Goal: Find specific page/section: Find specific page/section

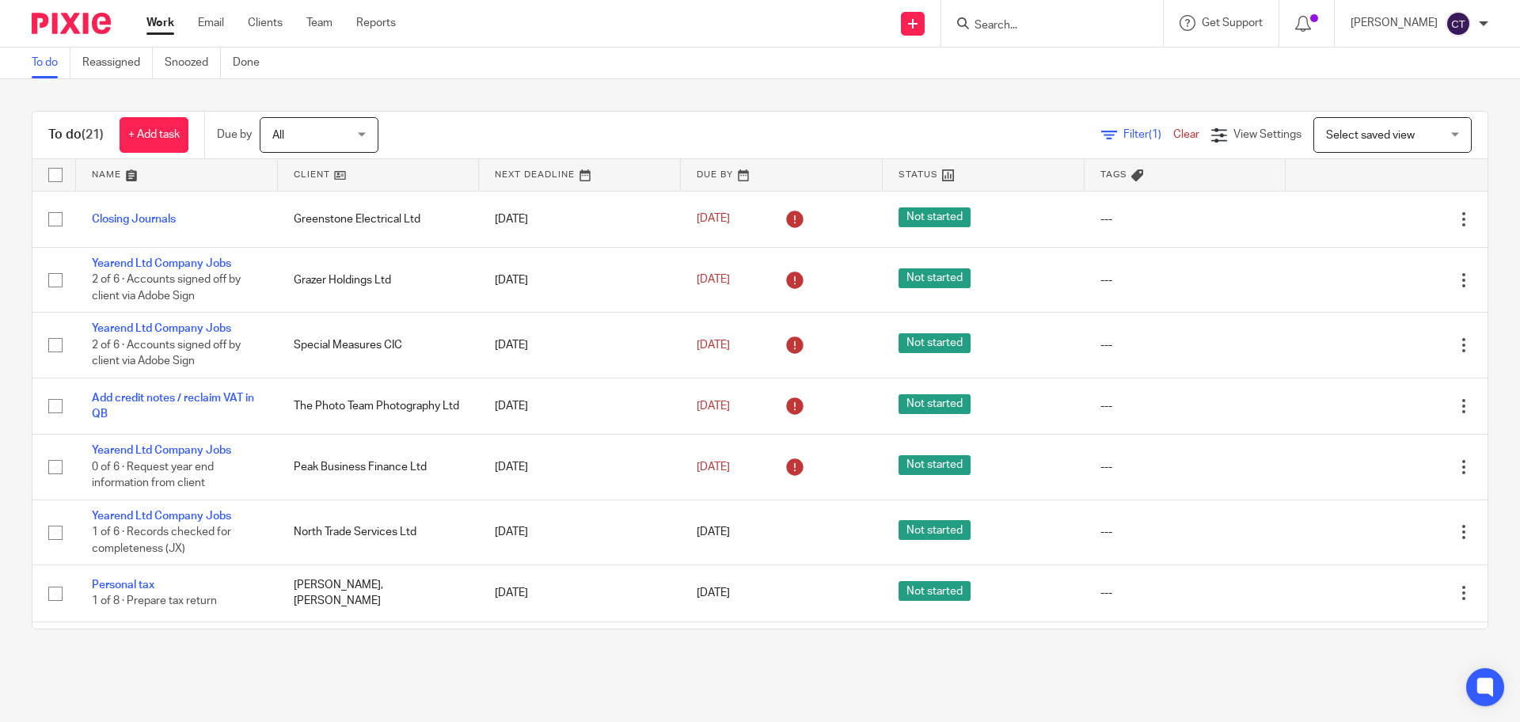
click at [850, 25] on input "Search" at bounding box center [1044, 26] width 142 height 14
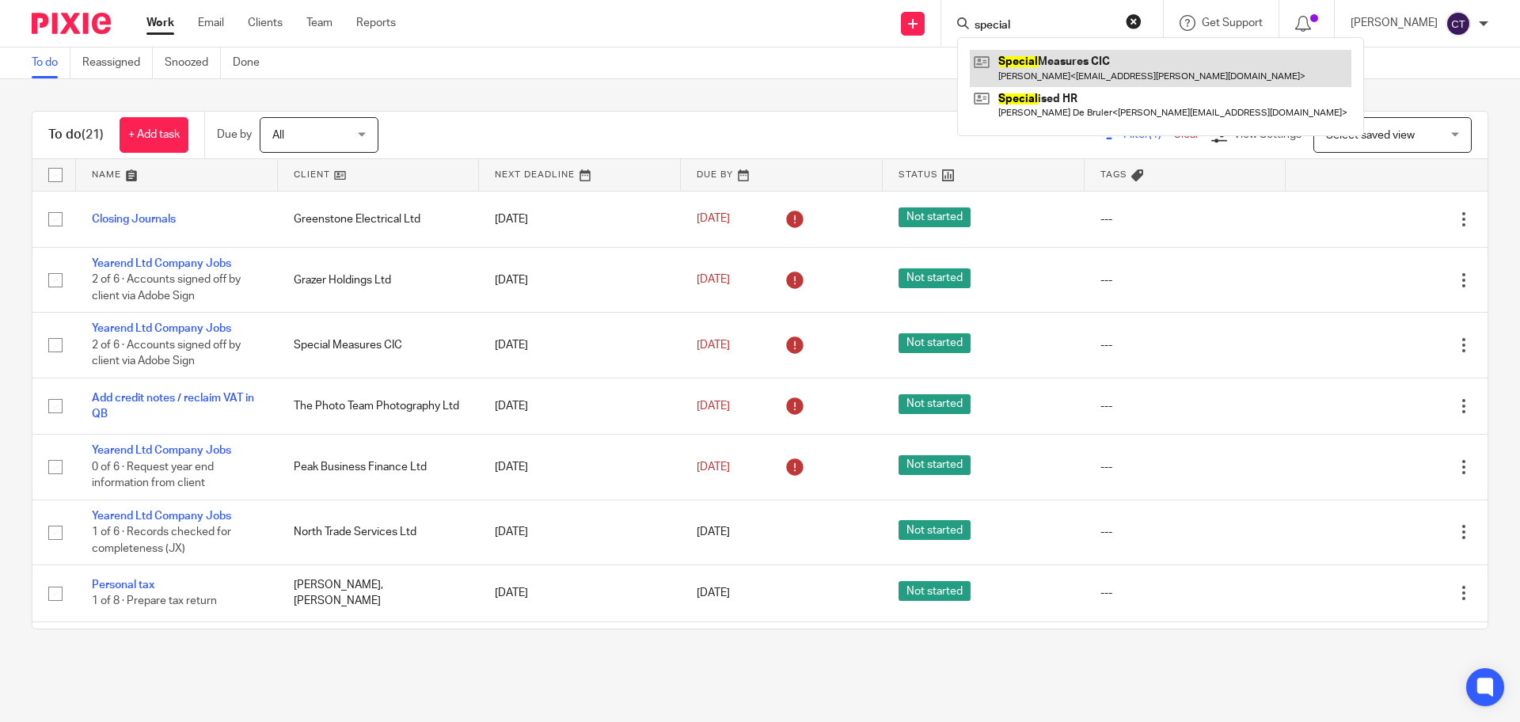
type input "special"
click at [850, 69] on link at bounding box center [1161, 68] width 382 height 36
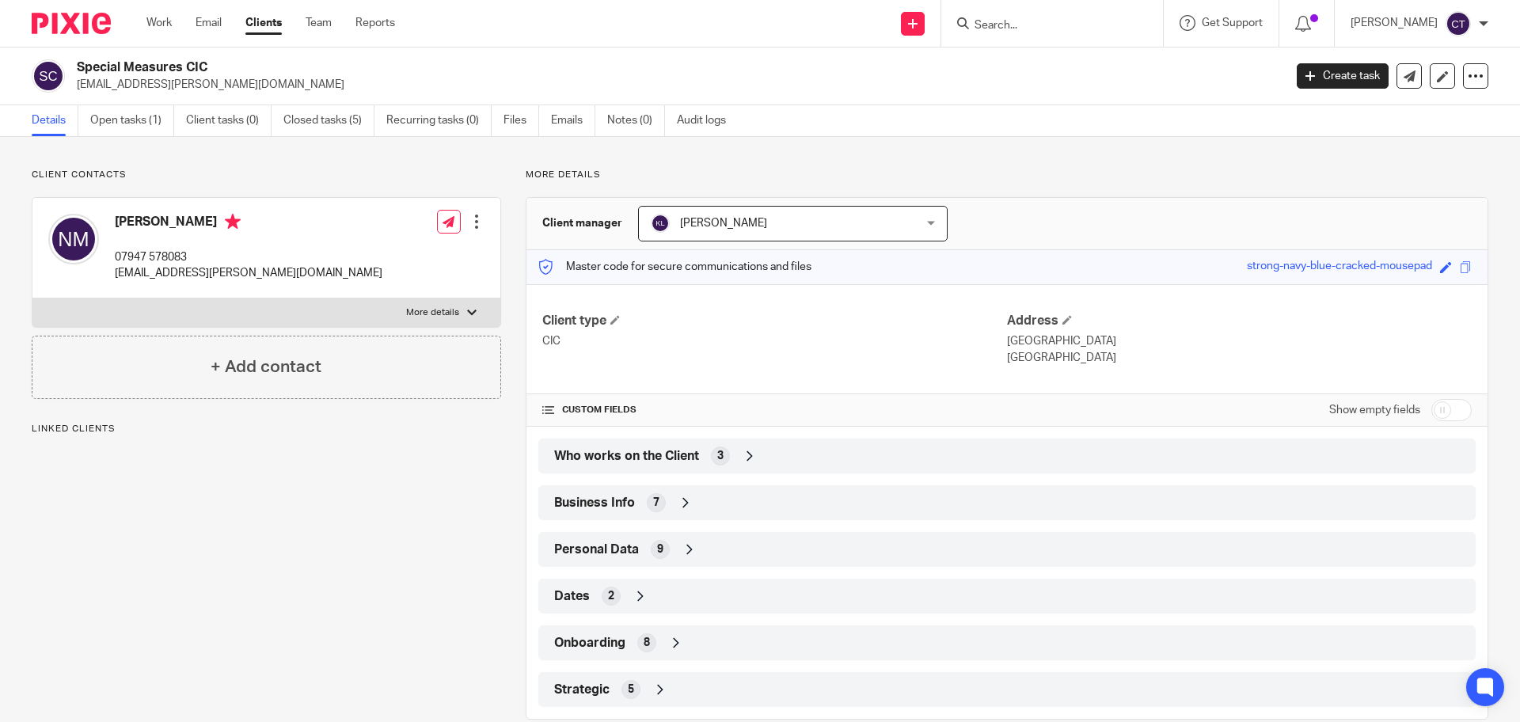
click at [700, 504] on div "Business Info 7" at bounding box center [1006, 502] width 913 height 27
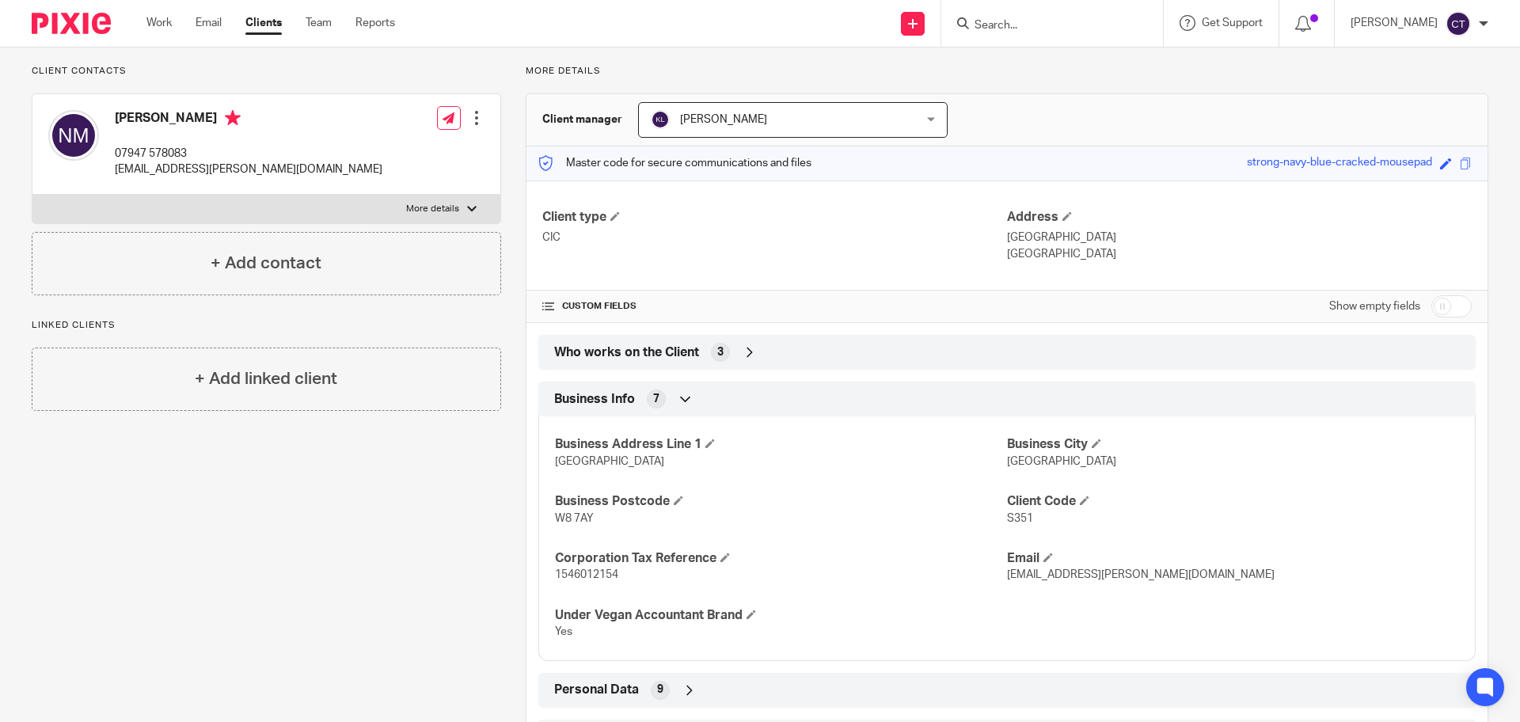
scroll to position [79, 0]
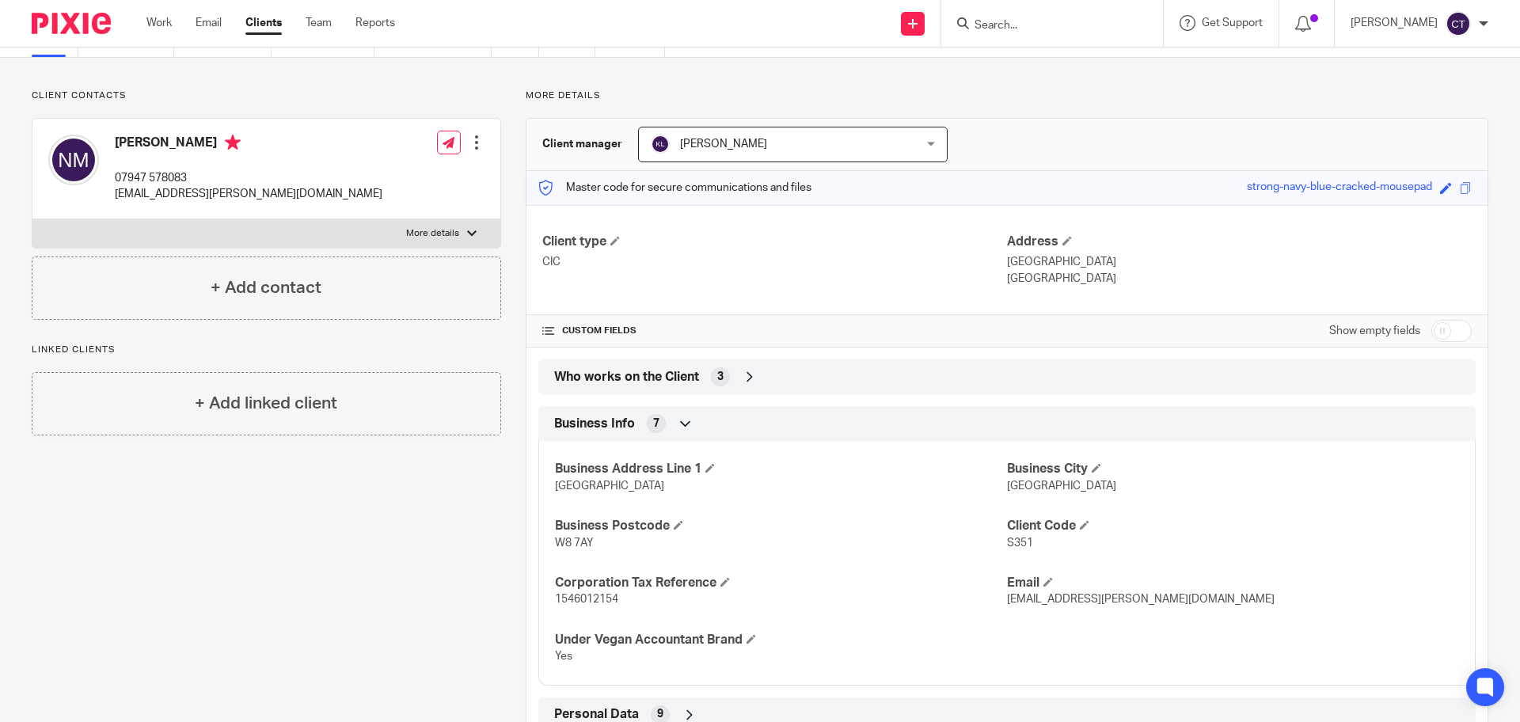
click at [1031, 23] on input "Search" at bounding box center [1044, 26] width 142 height 14
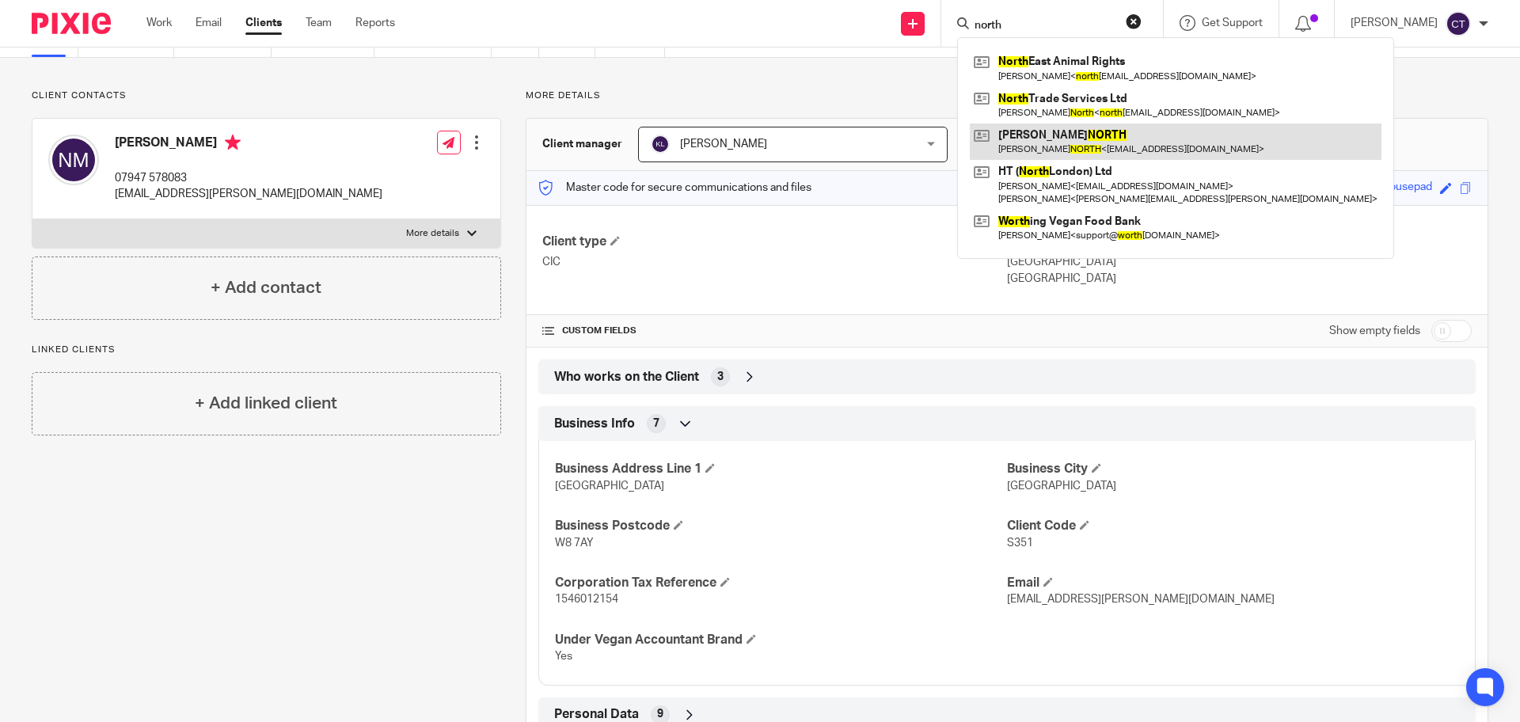
type input "north"
click at [1137, 123] on link at bounding box center [1176, 141] width 412 height 36
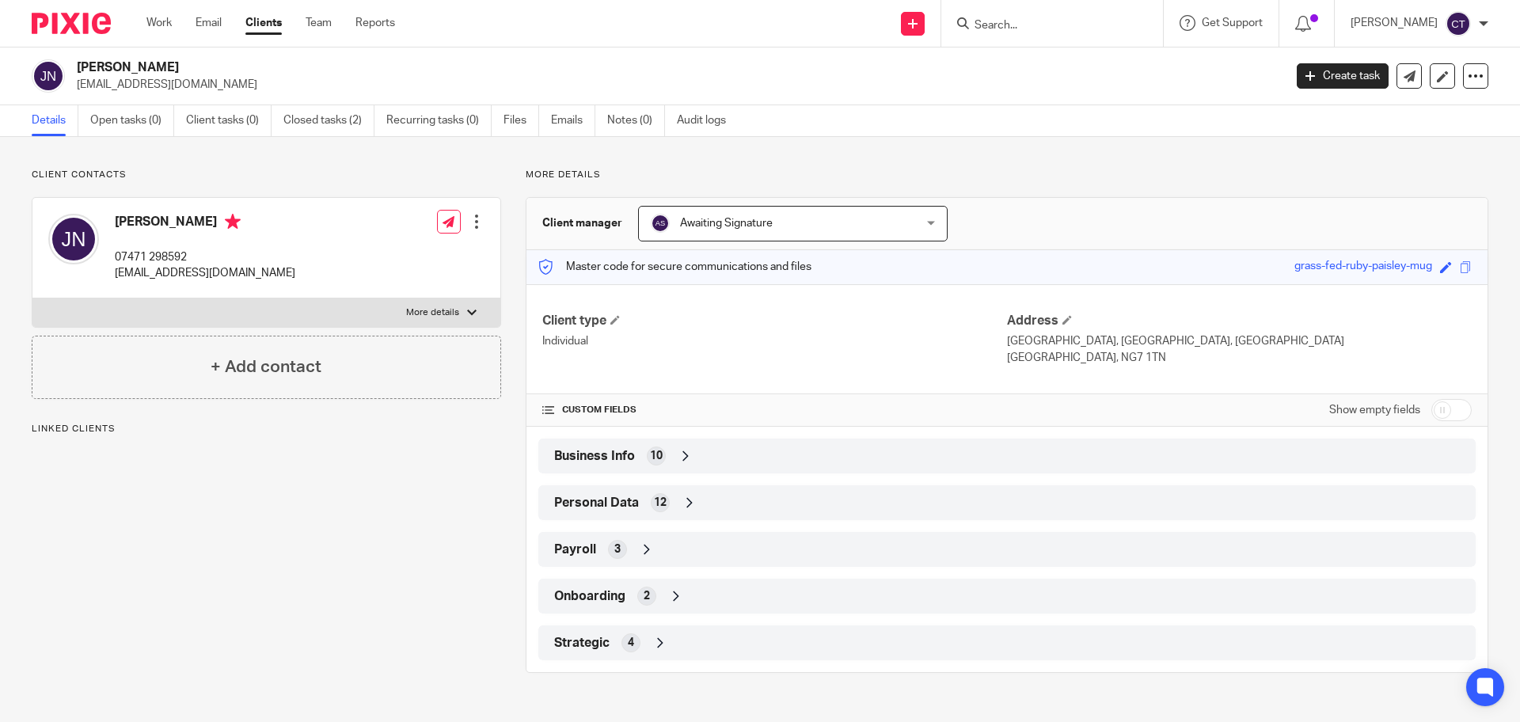
click at [1026, 30] on input "Search" at bounding box center [1044, 26] width 142 height 14
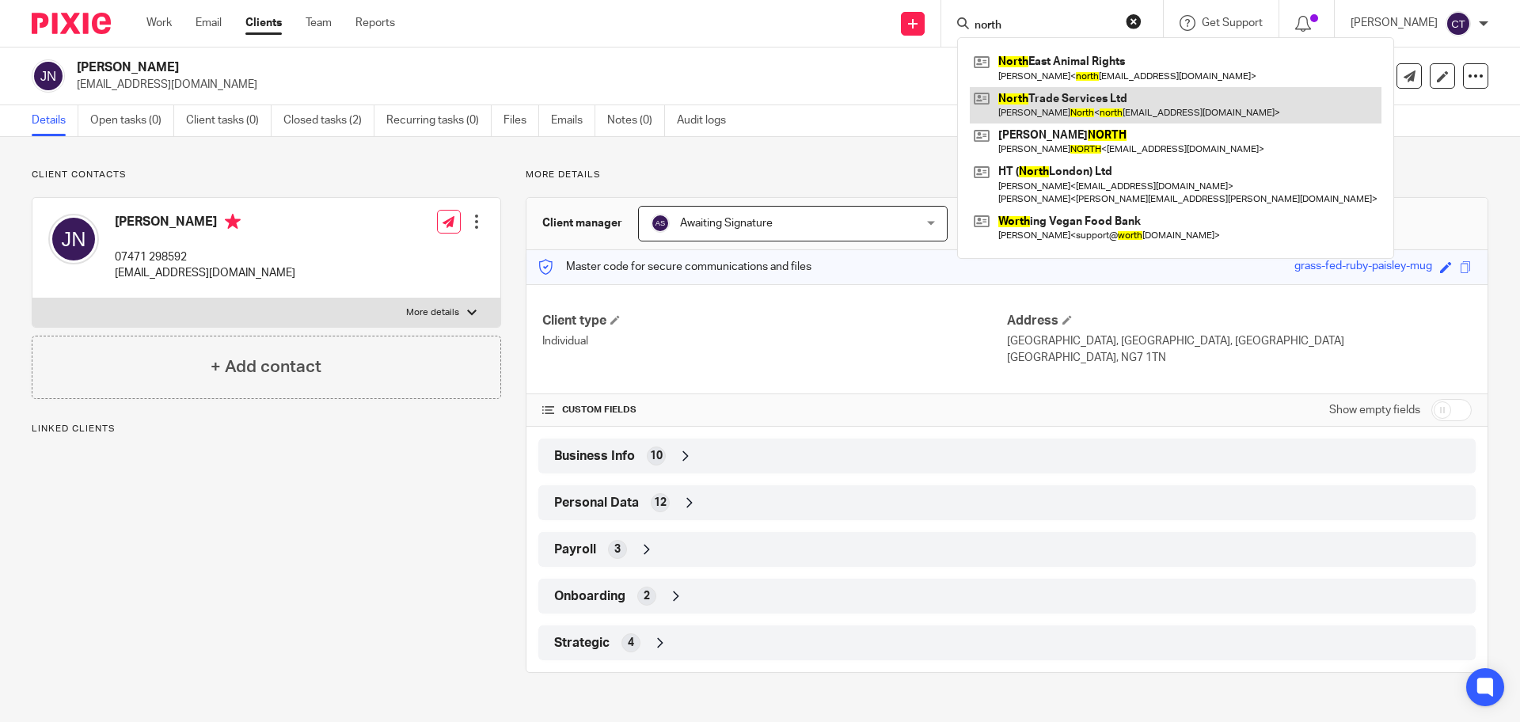
type input "north"
click at [1111, 99] on link at bounding box center [1176, 105] width 412 height 36
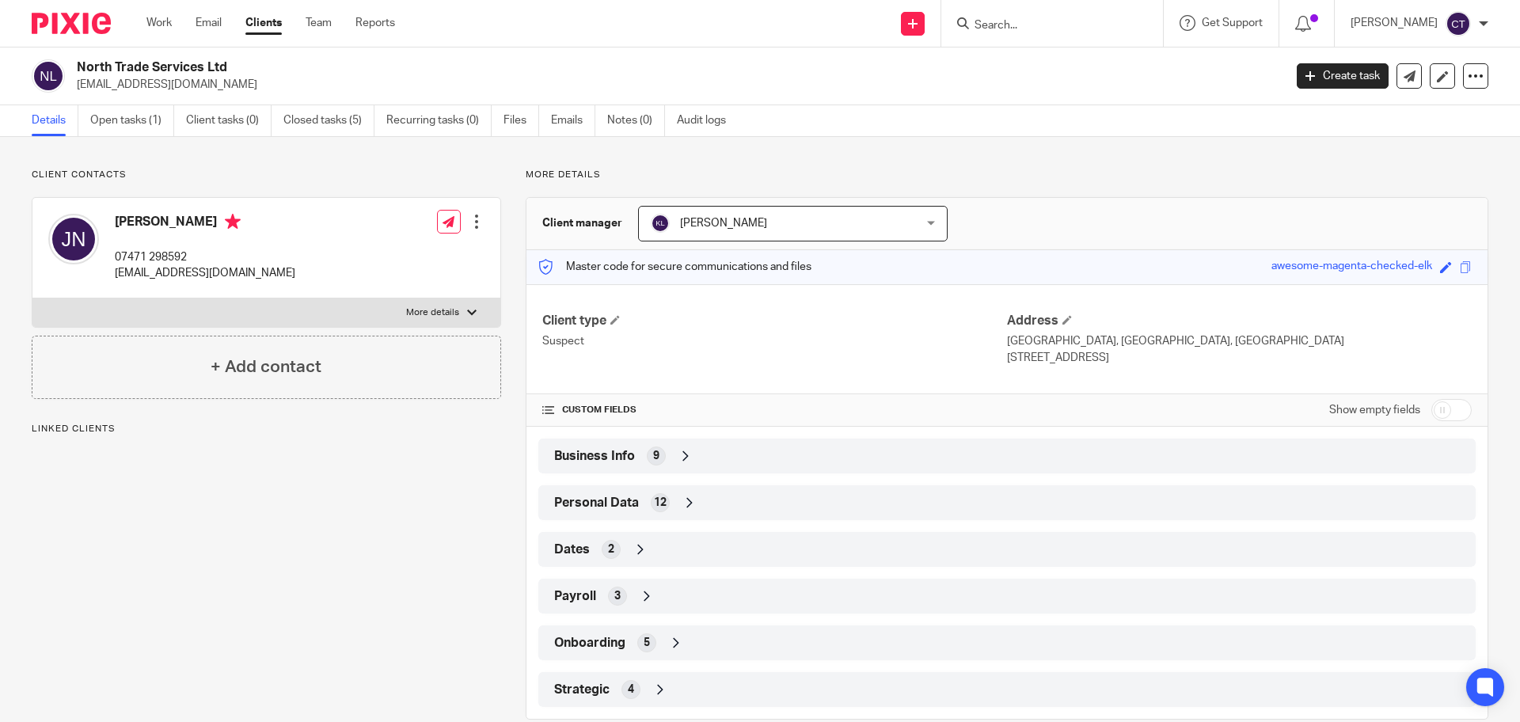
click at [746, 451] on div "Business Info 9" at bounding box center [1006, 455] width 913 height 27
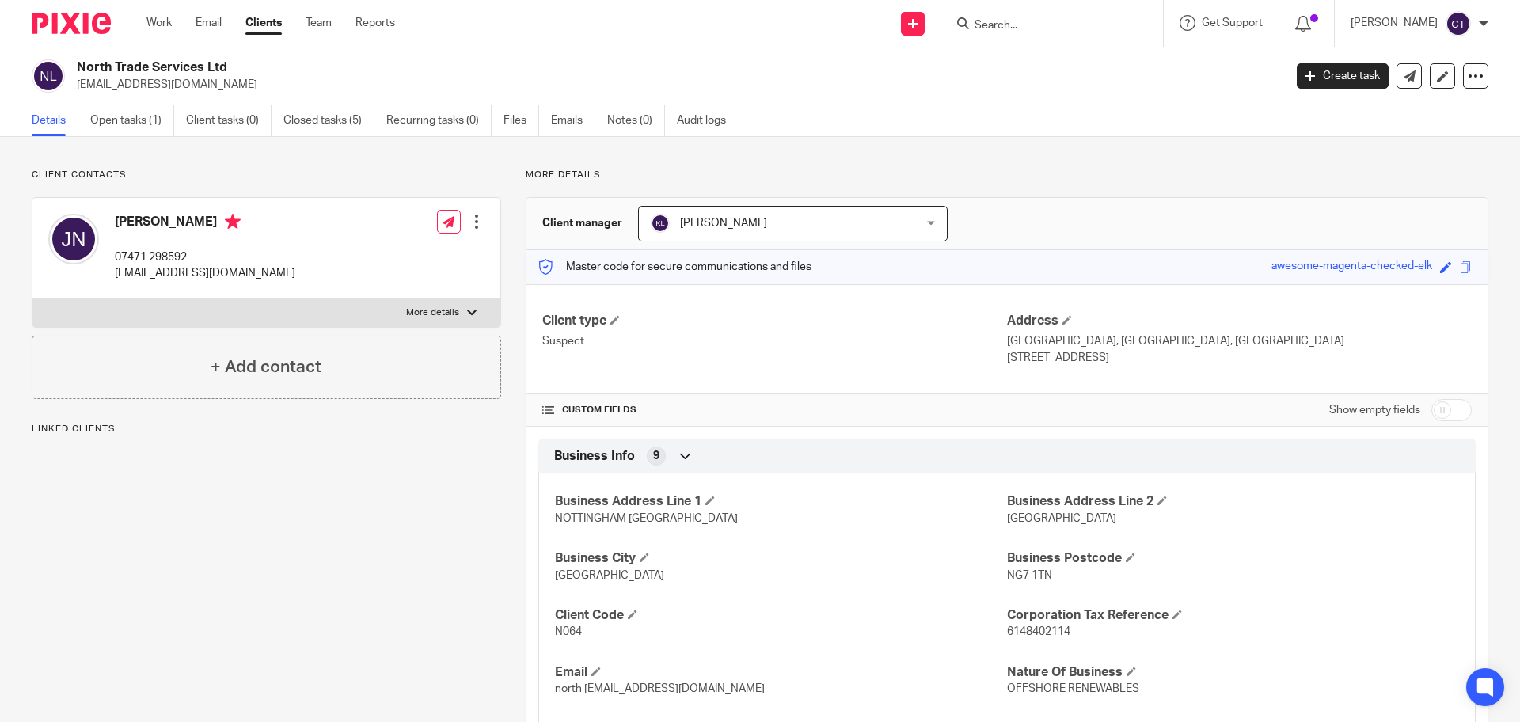
click at [746, 451] on div "Business Info 9" at bounding box center [1006, 455] width 913 height 27
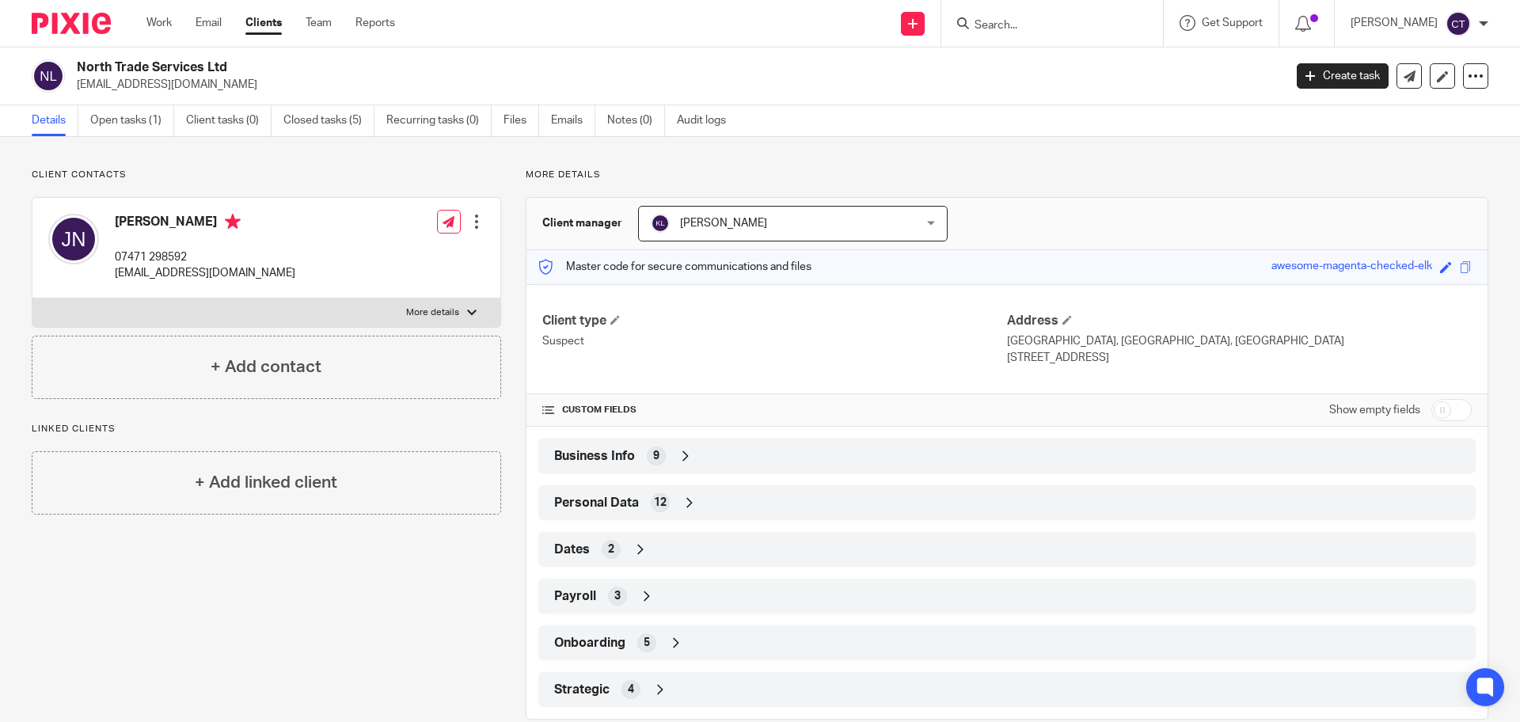
click at [984, 164] on div "Client contacts Justin North 07471 298592 northtradeservices1@gmail.com Edit co…" at bounding box center [760, 444] width 1520 height 614
click at [1213, 156] on div "Client contacts Justin North 07471 298592 northtradeservices1@gmail.com Edit co…" at bounding box center [760, 444] width 1520 height 614
click at [1035, 23] on input "e" at bounding box center [1044, 26] width 142 height 14
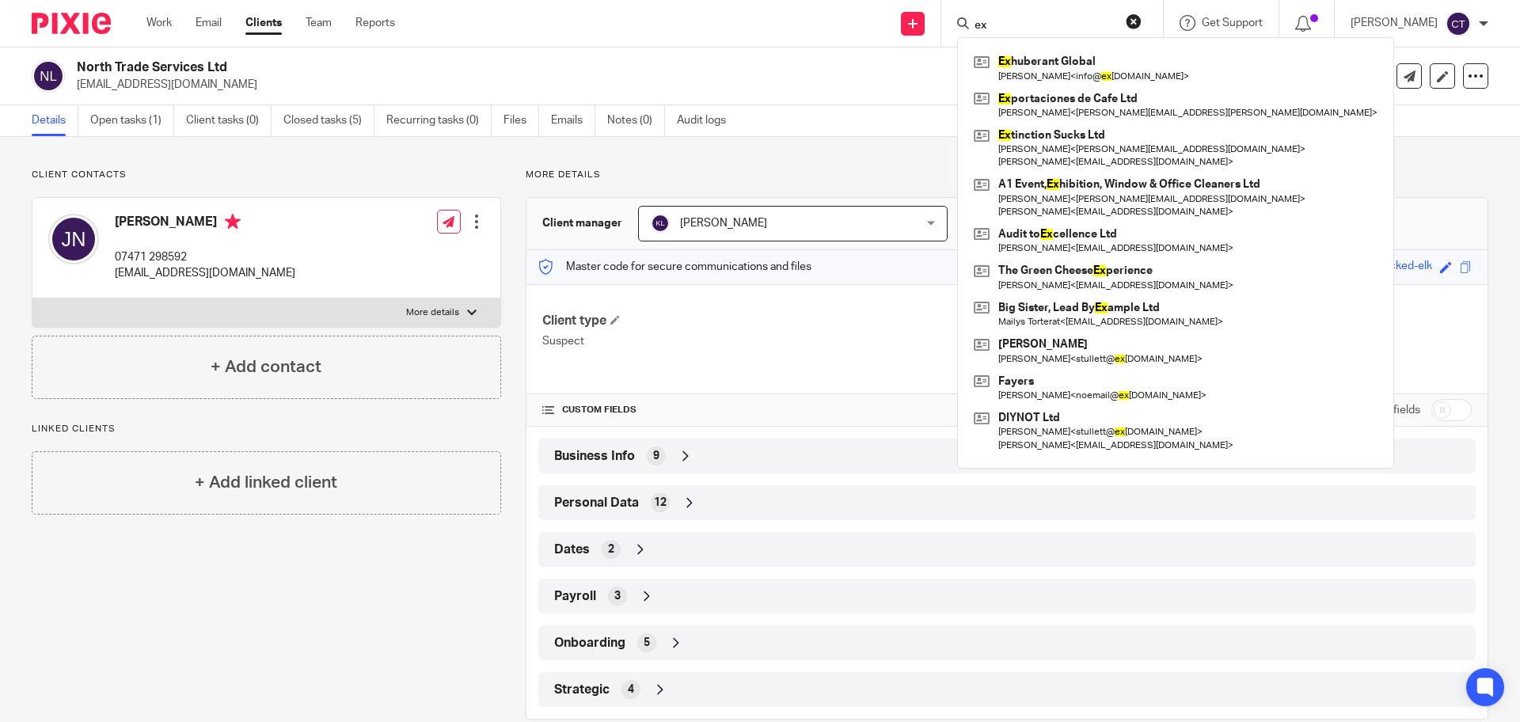
type input "e"
